Goal: Information Seeking & Learning: Learn about a topic

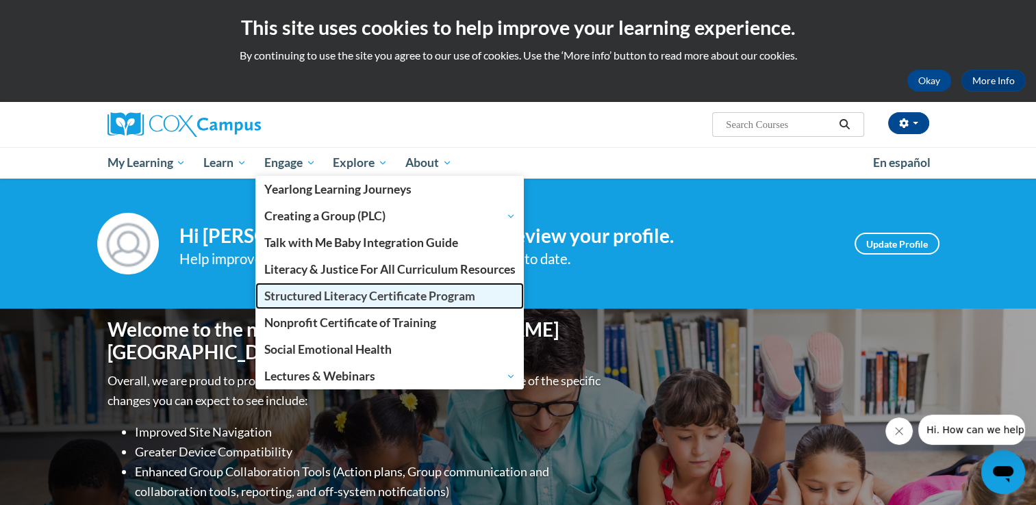
click at [350, 289] on span "Structured Literacy Certificate Program" at bounding box center [369, 296] width 211 height 14
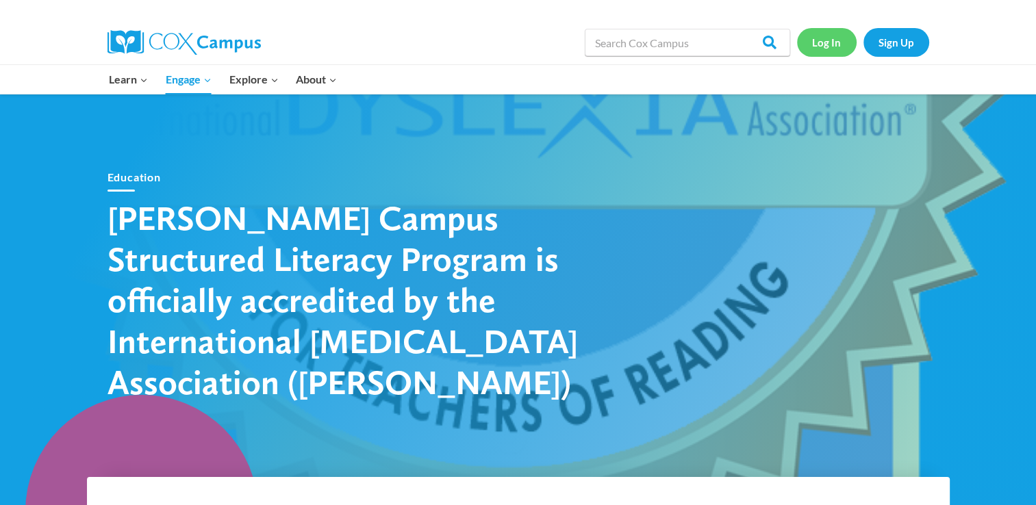
click at [821, 49] on link "Log In" at bounding box center [827, 42] width 60 height 28
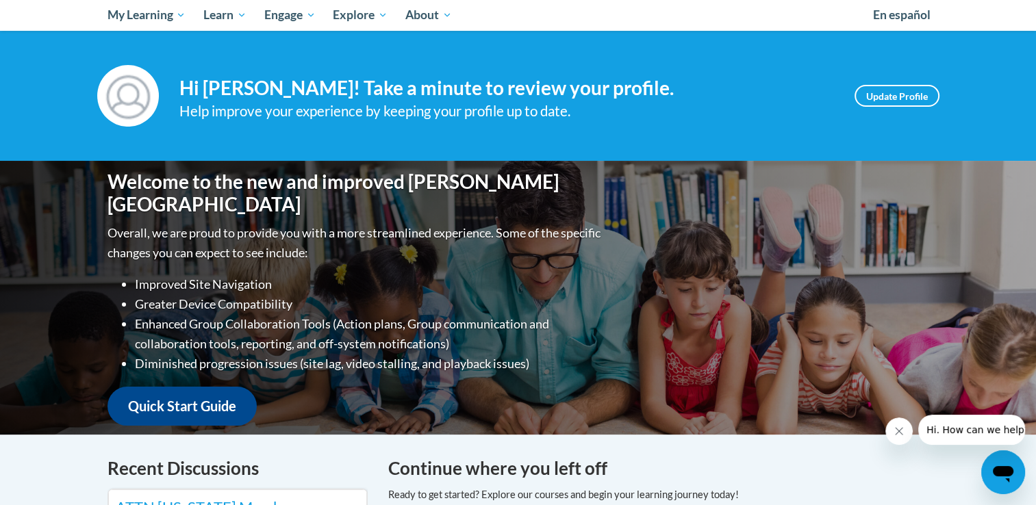
scroll to position [152, 0]
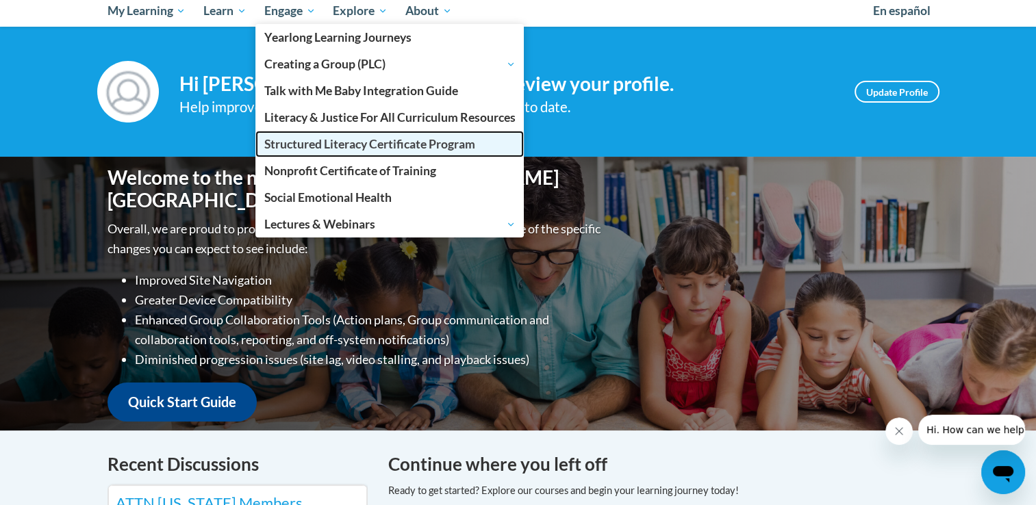
click at [299, 134] on link "Structured Literacy Certificate Program" at bounding box center [389, 144] width 269 height 27
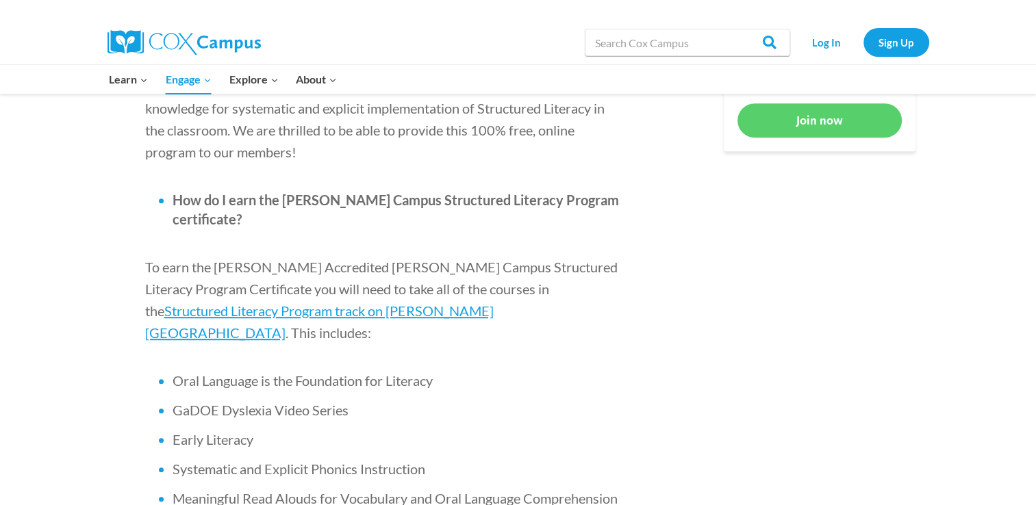
scroll to position [750, 0]
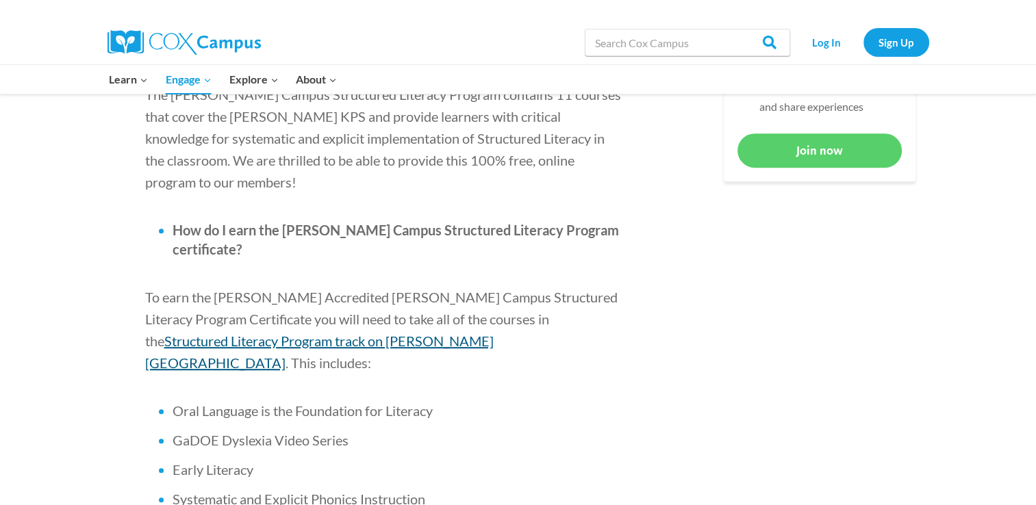
click at [494, 333] on span "Structured Literacy Program track on [PERSON_NAME][GEOGRAPHIC_DATA]" at bounding box center [319, 352] width 348 height 38
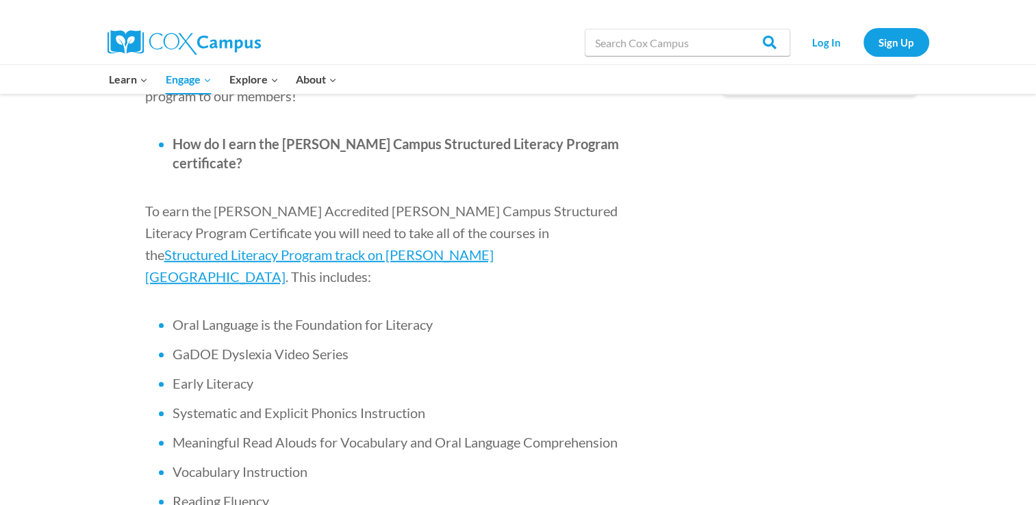
scroll to position [847, 0]
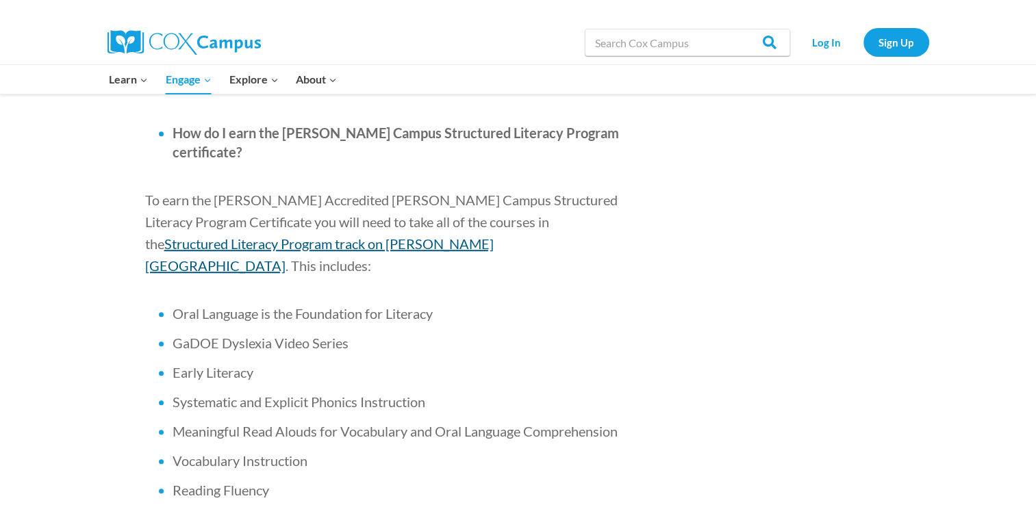
click at [494, 235] on span "Structured Literacy Program track on [PERSON_NAME][GEOGRAPHIC_DATA]" at bounding box center [319, 254] width 348 height 38
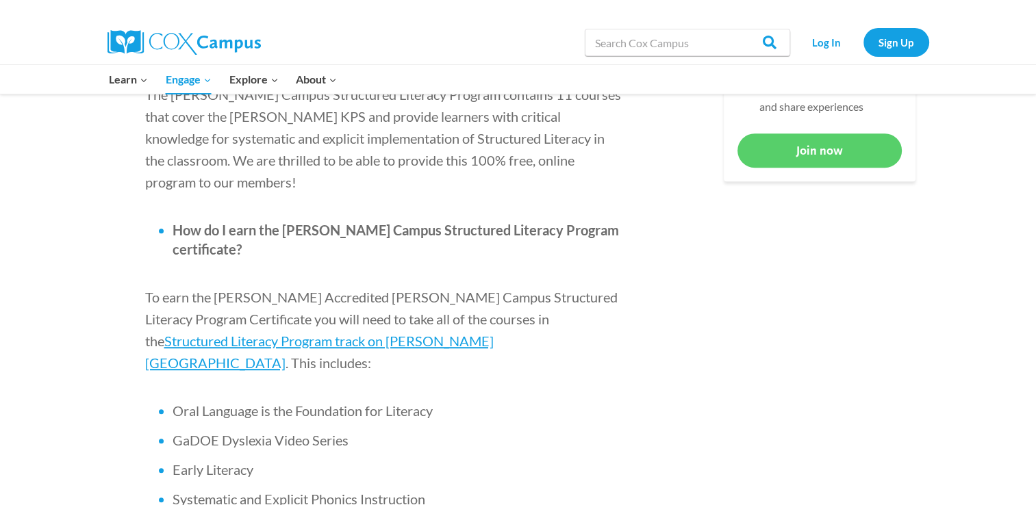
scroll to position [764, 0]
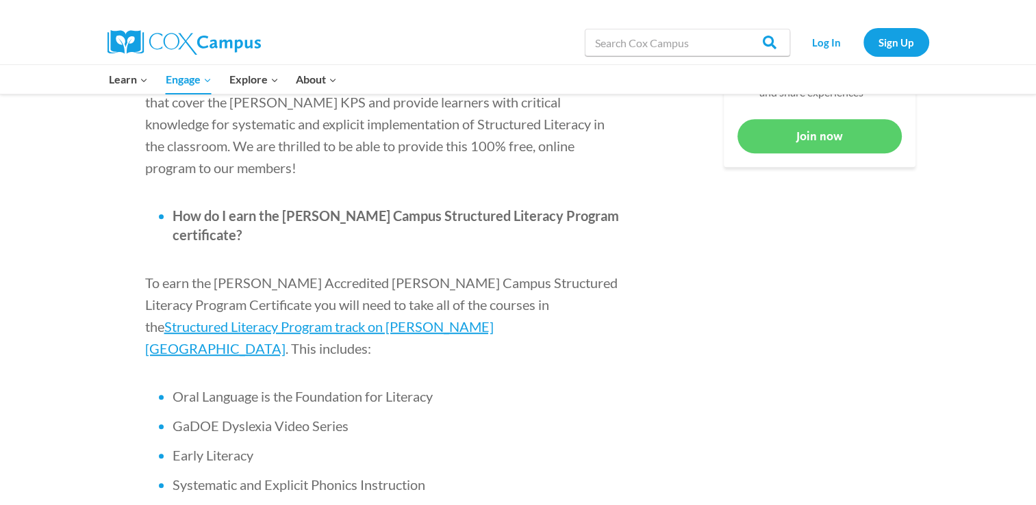
click at [613, 272] on p "To earn the [PERSON_NAME] Accredited [PERSON_NAME] Campus Structured Literacy P…" at bounding box center [384, 316] width 479 height 88
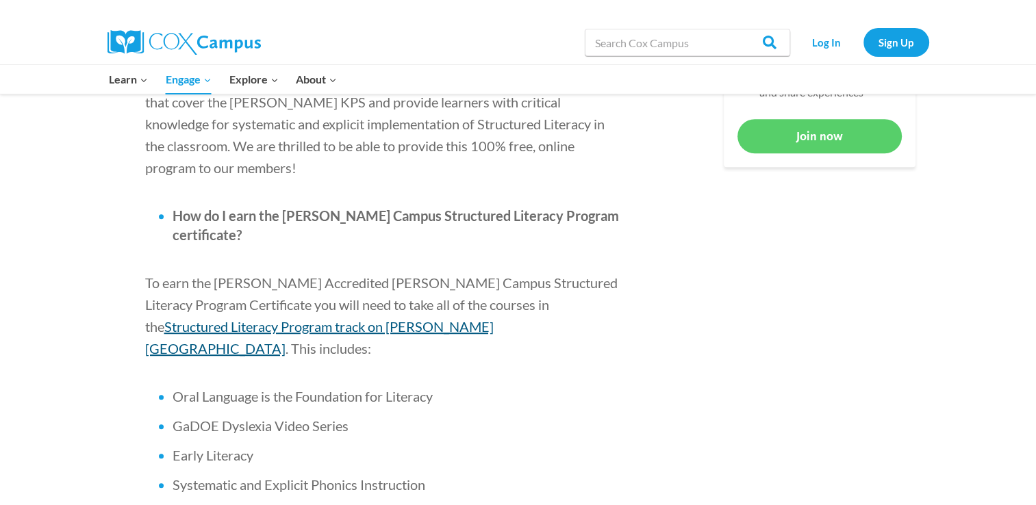
click at [494, 318] on span "Structured Literacy Program track on [PERSON_NAME][GEOGRAPHIC_DATA]" at bounding box center [319, 337] width 348 height 38
